Goal: Find specific page/section: Find specific page/section

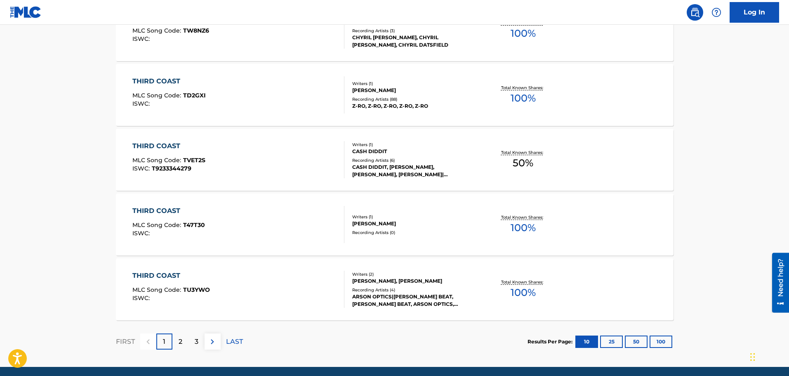
scroll to position [619, 0]
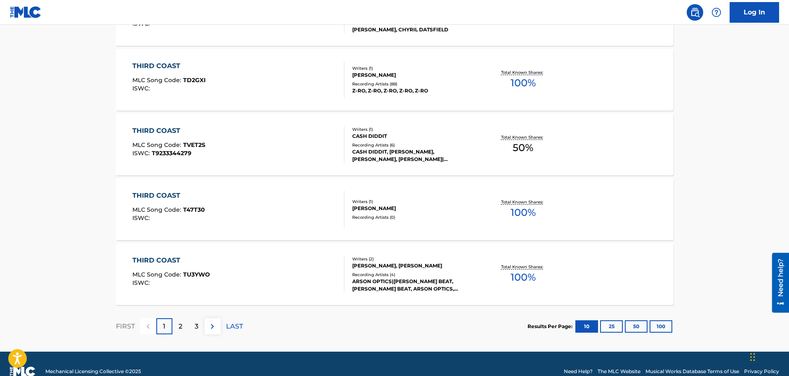
click at [186, 329] on div "2" at bounding box center [180, 326] width 16 height 16
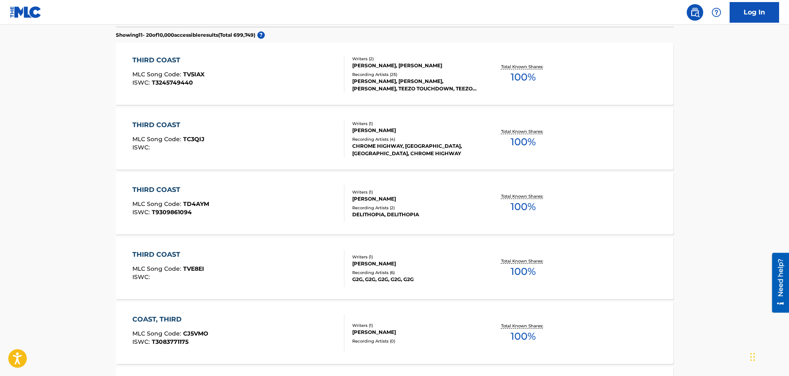
scroll to position [56, 0]
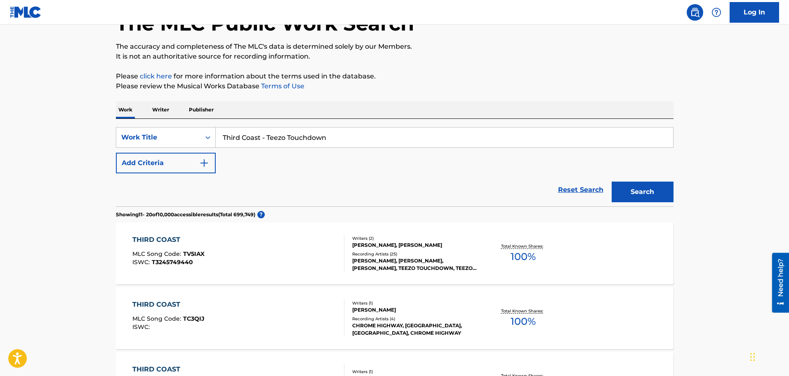
click at [203, 166] on img "Search Form" at bounding box center [204, 163] width 10 height 10
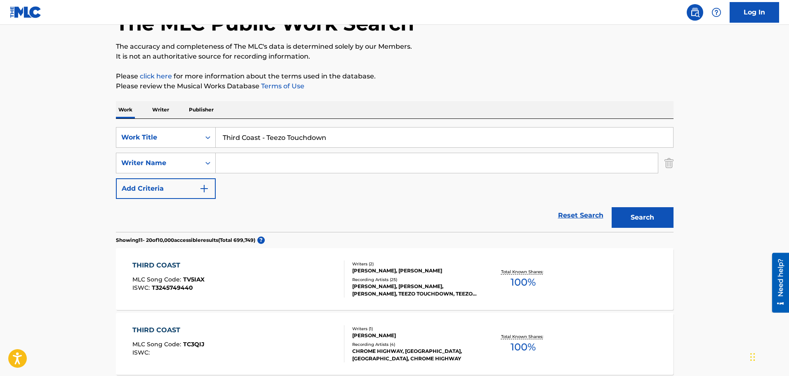
click at [226, 165] on input "Search Form" at bounding box center [437, 163] width 442 height 20
click at [228, 165] on input "Search Form" at bounding box center [437, 163] width 442 height 20
paste input "[PERSON_NAME], [PERSON_NAME]"
click at [626, 213] on button "Search" at bounding box center [643, 217] width 62 height 21
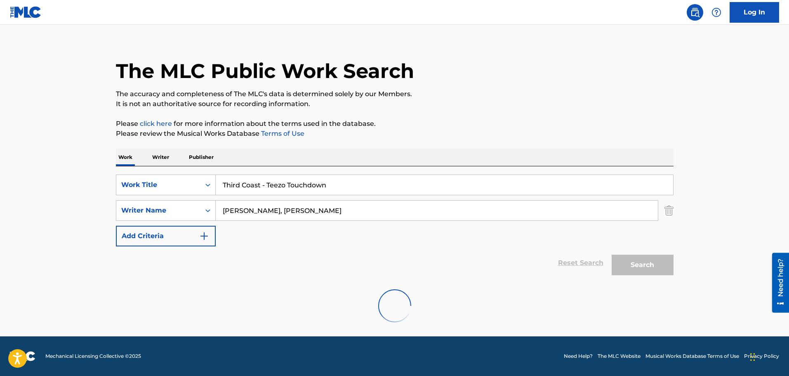
scroll to position [0, 0]
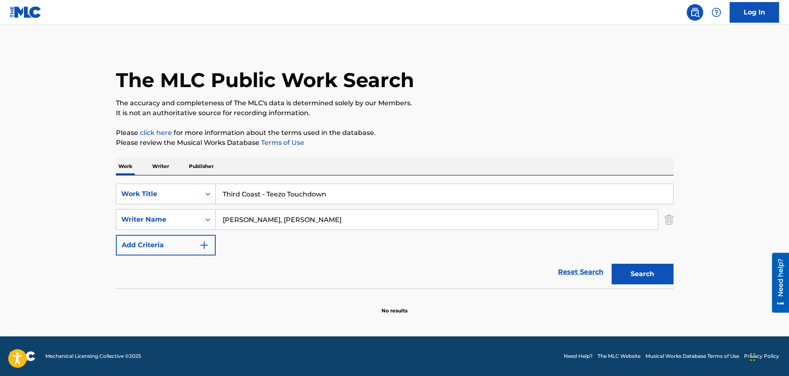
drag, startPoint x: 299, startPoint y: 221, endPoint x: 285, endPoint y: 221, distance: 13.6
click at [285, 221] on input "[PERSON_NAME], [PERSON_NAME]" at bounding box center [437, 219] width 442 height 20
click at [633, 272] on button "Search" at bounding box center [643, 273] width 62 height 21
click at [369, 223] on input "[PERSON_NAME] [PERSON_NAME]" at bounding box center [437, 219] width 442 height 20
click at [651, 284] on div "Search" at bounding box center [640, 271] width 66 height 33
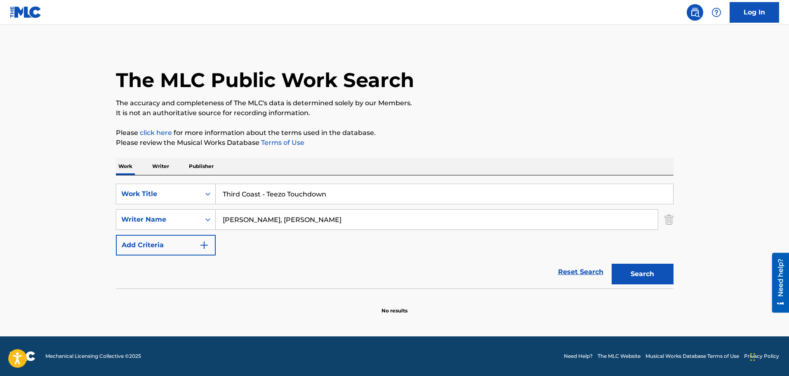
click at [648, 278] on button "Search" at bounding box center [643, 273] width 62 height 21
drag, startPoint x: 281, startPoint y: 221, endPoint x: 217, endPoint y: 223, distance: 64.4
click at [217, 223] on input "[PERSON_NAME], [PERSON_NAME]" at bounding box center [437, 219] width 442 height 20
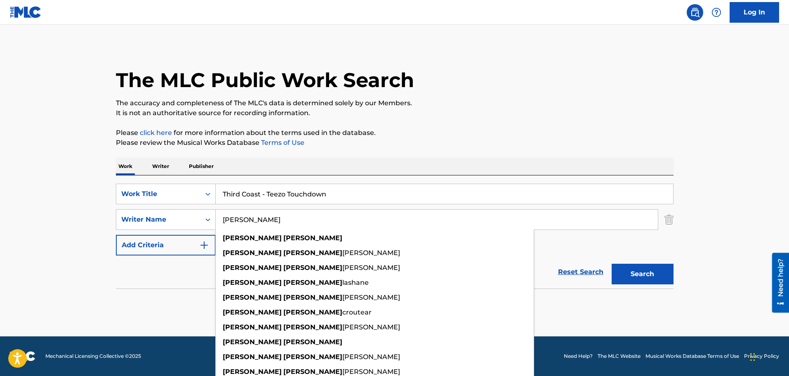
type input "[PERSON_NAME]"
click at [631, 268] on button "Search" at bounding box center [643, 273] width 62 height 21
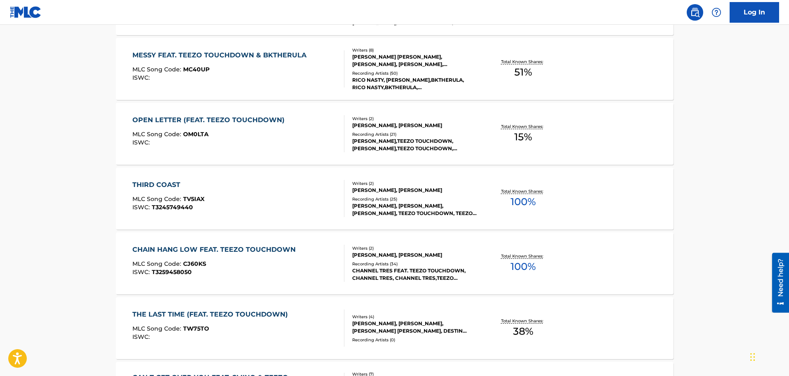
scroll to position [463, 0]
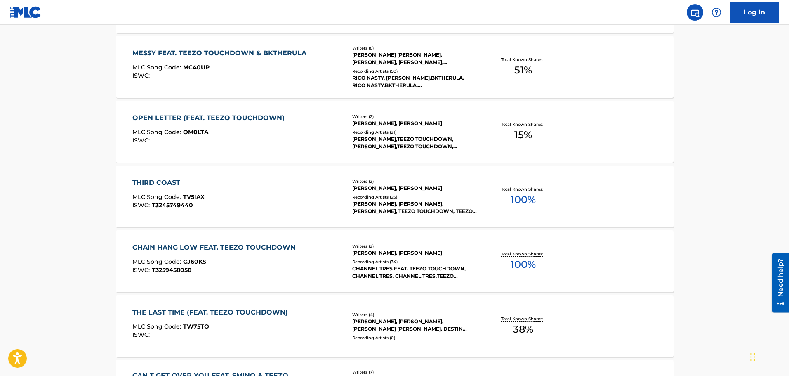
click at [398, 192] on div "[PERSON_NAME], [PERSON_NAME]" at bounding box center [414, 187] width 125 height 7
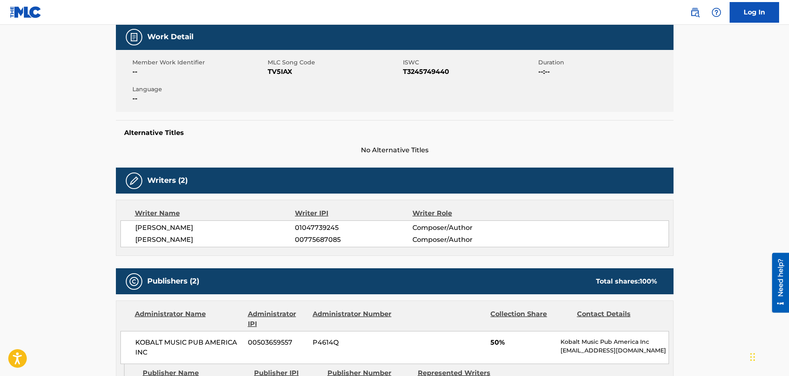
scroll to position [124, 0]
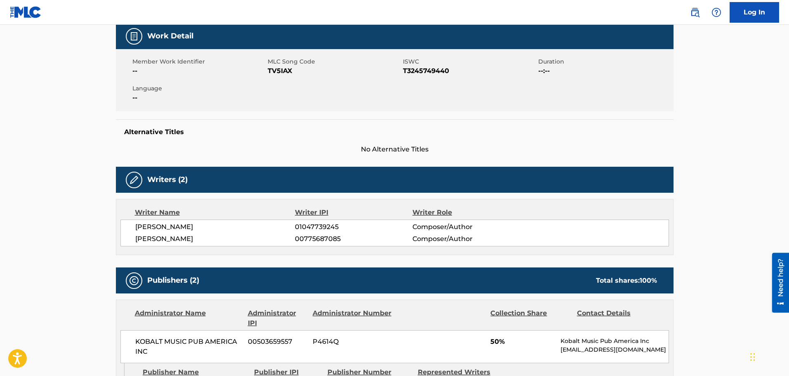
drag, startPoint x: 145, startPoint y: 225, endPoint x: 208, endPoint y: 230, distance: 63.3
click at [208, 230] on span "[PERSON_NAME]" at bounding box center [215, 227] width 160 height 10
drag, startPoint x: 141, startPoint y: 240, endPoint x: 227, endPoint y: 238, distance: 85.8
click at [219, 239] on span "[PERSON_NAME]" at bounding box center [215, 239] width 160 height 10
click at [233, 235] on span "[PERSON_NAME]" at bounding box center [215, 239] width 160 height 10
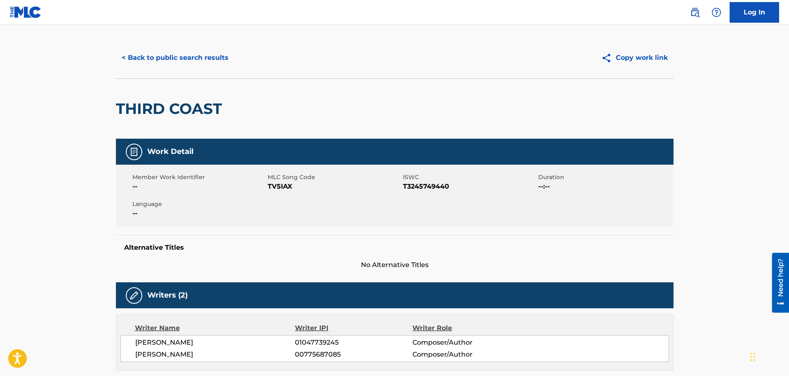
scroll to position [0, 0]
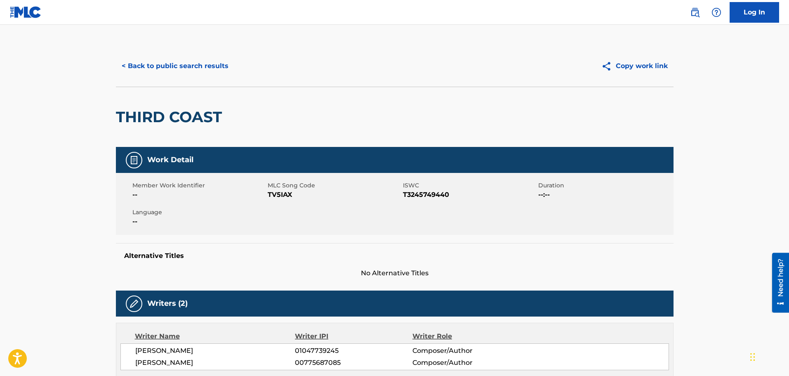
click at [638, 71] on button "Copy work link" at bounding box center [634, 66] width 78 height 21
